Goal: Navigation & Orientation: Find specific page/section

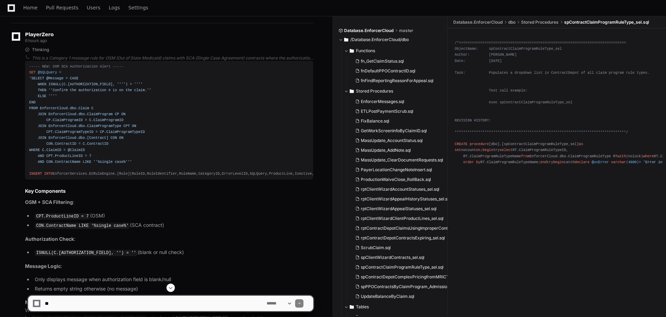
scroll to position [17297, 0]
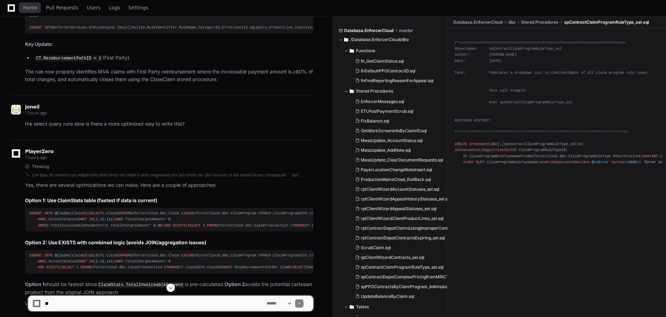
drag, startPoint x: 34, startPoint y: 8, endPoint x: 310, endPoint y: 18, distance: 276.6
click at [34, 8] on span "Home" at bounding box center [30, 8] width 14 height 4
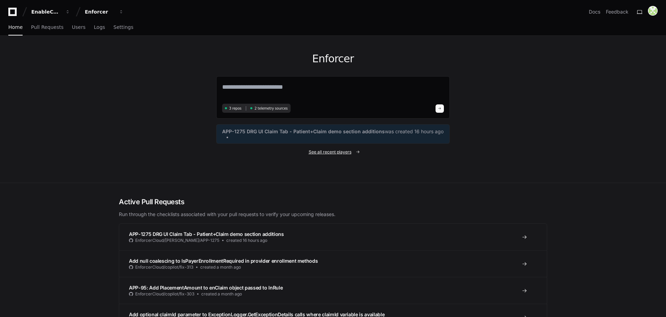
click at [317, 151] on span "See all recent players" at bounding box center [330, 152] width 43 height 6
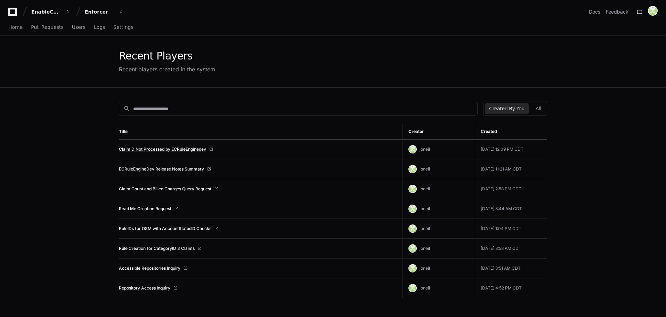
click at [166, 151] on link "ClaimID Not Processed by ECRuleEnginedev" at bounding box center [162, 149] width 87 height 6
